Goal: Check status: Check status

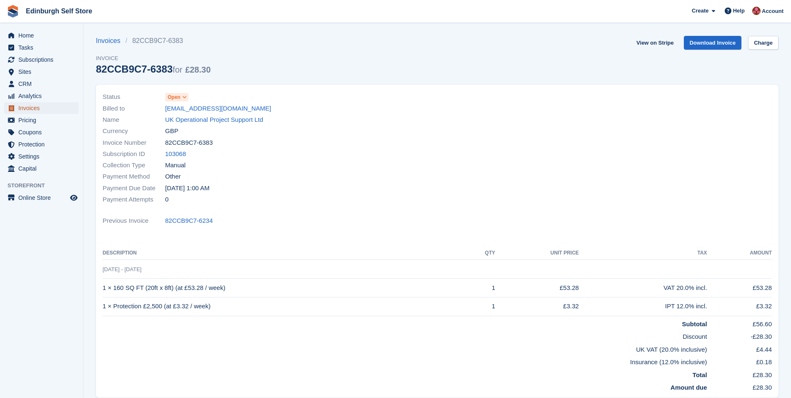
click at [29, 105] on span "Invoices" at bounding box center [43, 108] width 50 height 12
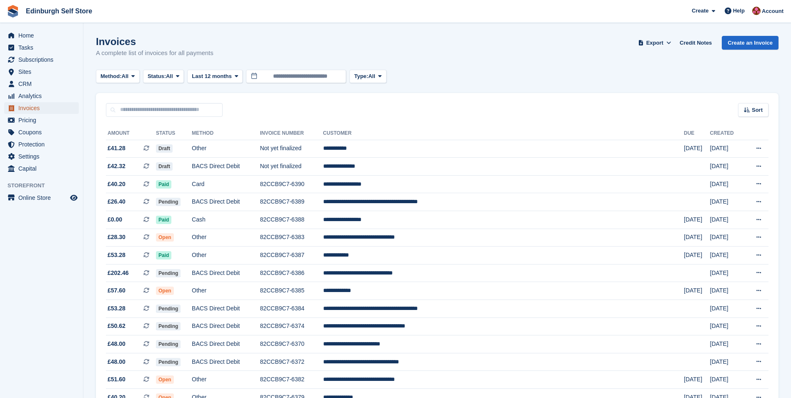
click at [42, 107] on span "Invoices" at bounding box center [43, 108] width 50 height 12
click at [130, 110] on input "text" at bounding box center [164, 110] width 117 height 14
type input "*****"
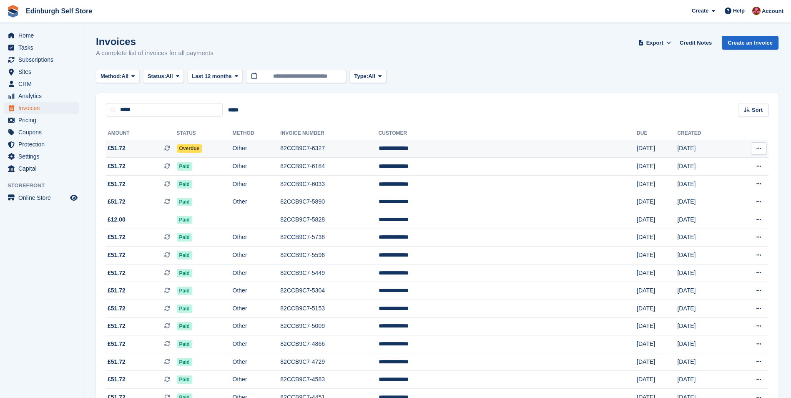
click at [177, 150] on span at bounding box center [170, 148] width 13 height 7
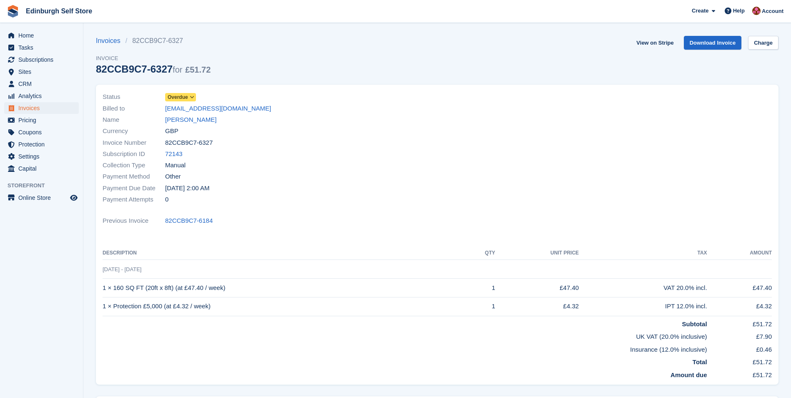
click at [183, 97] on span "Overdue" at bounding box center [178, 97] width 20 height 8
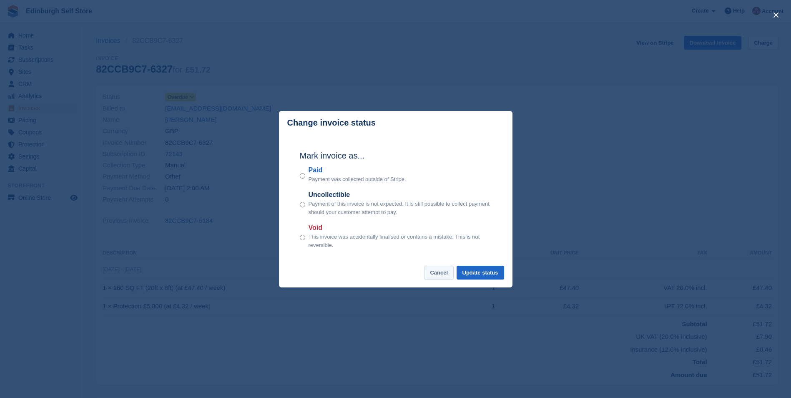
click at [442, 268] on button "Cancel" at bounding box center [439, 272] width 30 height 14
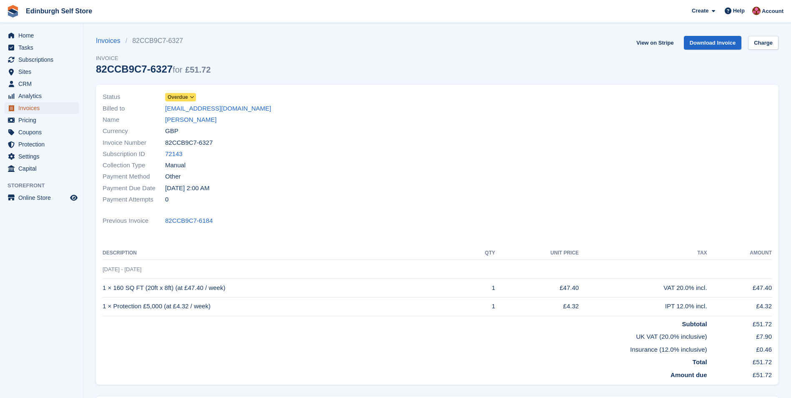
click at [43, 108] on span "Invoices" at bounding box center [43, 108] width 50 height 12
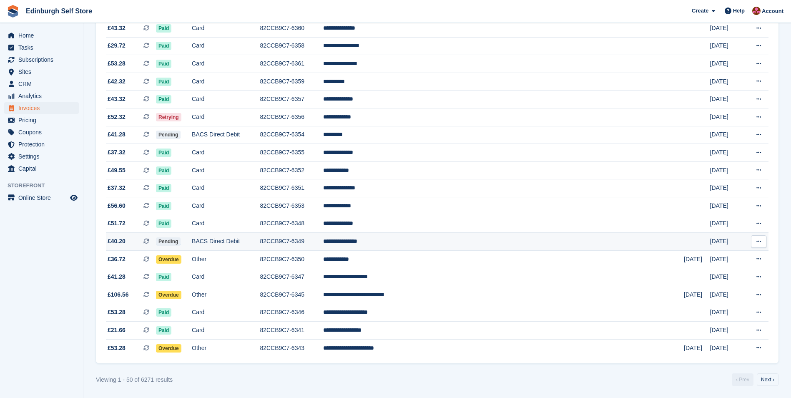
scroll to position [671, 0]
click at [181, 260] on span "Overdue" at bounding box center [168, 259] width 25 height 8
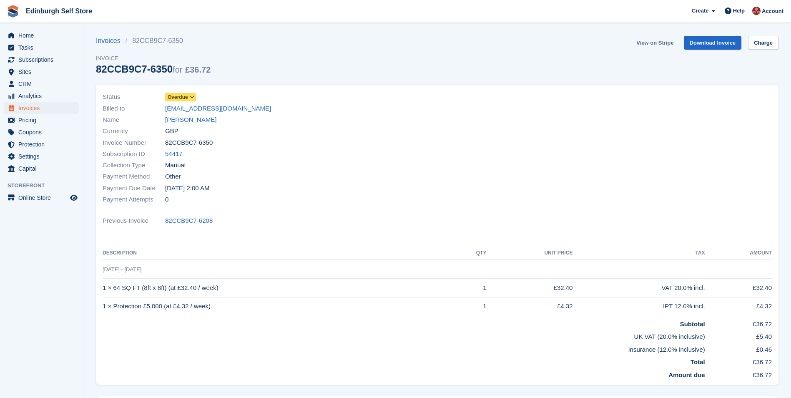
click at [661, 43] on link "View on Stripe" at bounding box center [655, 43] width 44 height 14
